Goal: Task Accomplishment & Management: Use online tool/utility

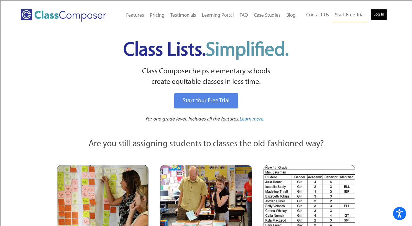
click at [379, 13] on link "Log In" at bounding box center [379, 15] width 17 height 12
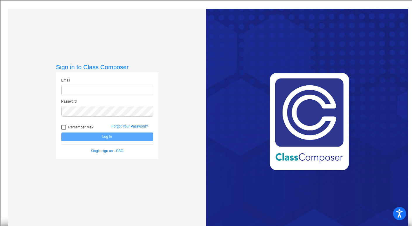
type input "[EMAIL_ADDRESS][DOMAIN_NAME]"
click at [101, 135] on button "Log In" at bounding box center [107, 136] width 92 height 8
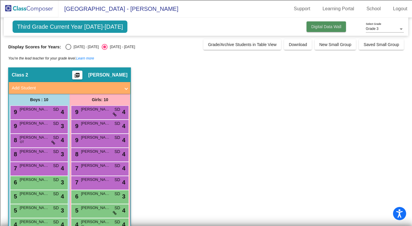
click at [327, 26] on span "Digital Data Wall" at bounding box center [327, 26] width 30 height 5
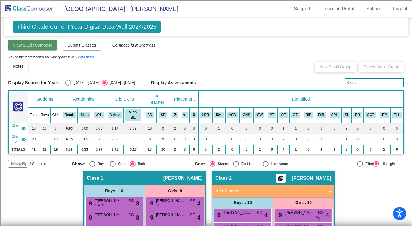
click at [39, 46] on span "View & Edit Compose" at bounding box center [32, 45] width 39 height 5
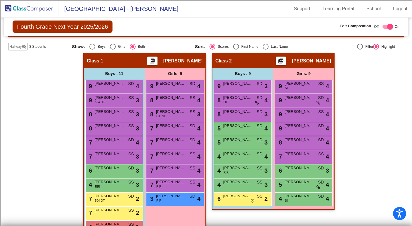
scroll to position [106, 0]
